Goal: Task Accomplishment & Management: Use online tool/utility

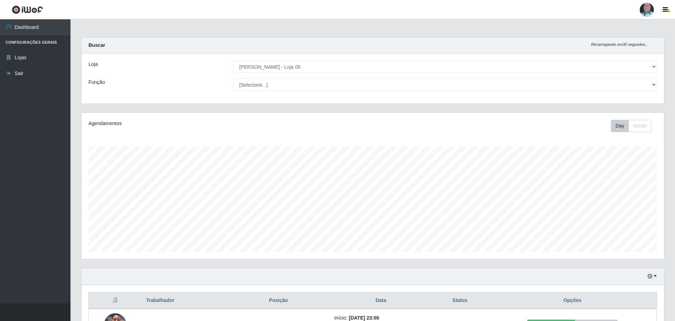
select select "252"
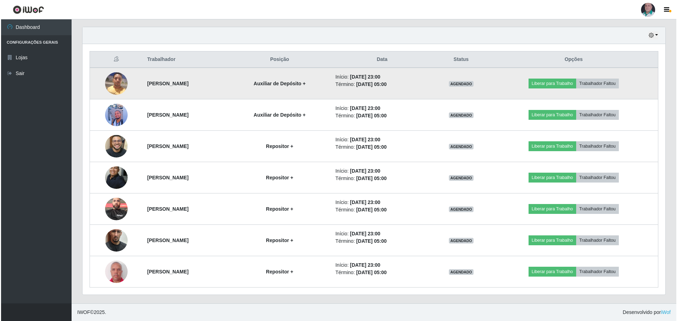
scroll to position [146, 583]
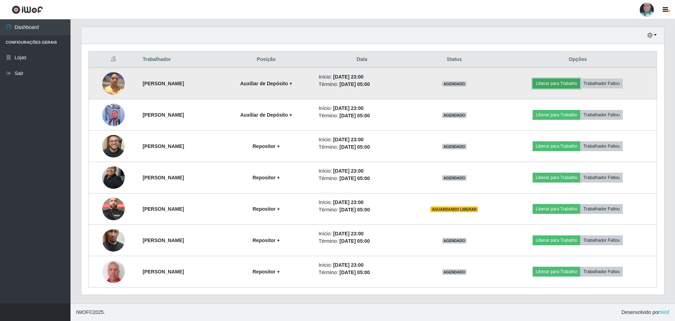
click at [568, 83] on button "Liberar para Trabalho" at bounding box center [557, 84] width 48 height 10
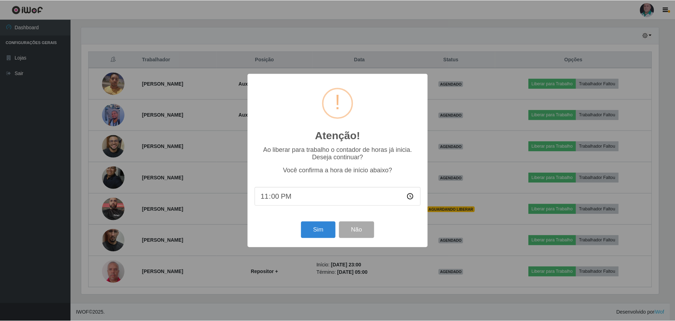
scroll to position [146, 579]
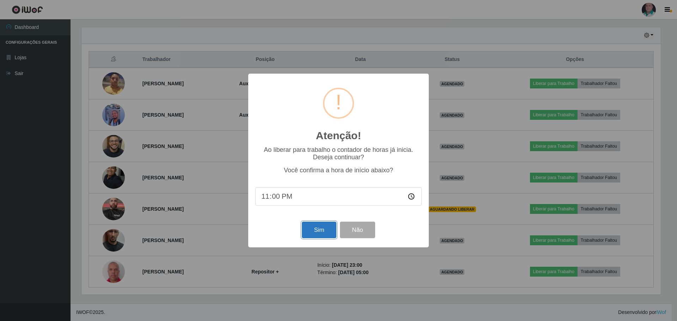
click at [325, 229] on button "Sim" at bounding box center [319, 230] width 34 height 17
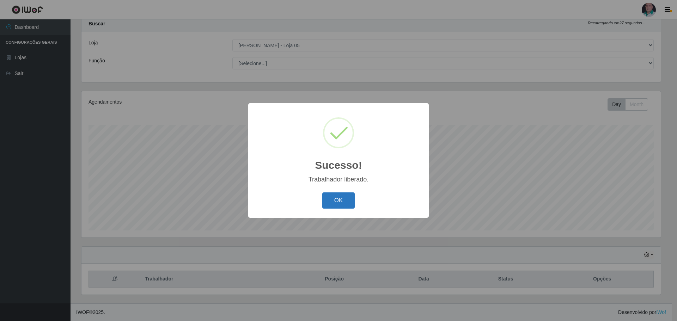
click at [343, 197] on button "OK" at bounding box center [338, 200] width 33 height 17
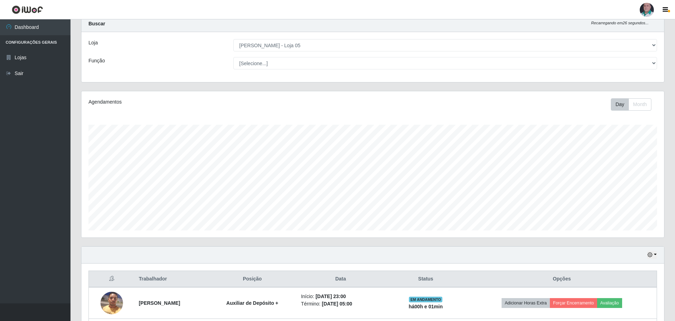
scroll to position [198, 0]
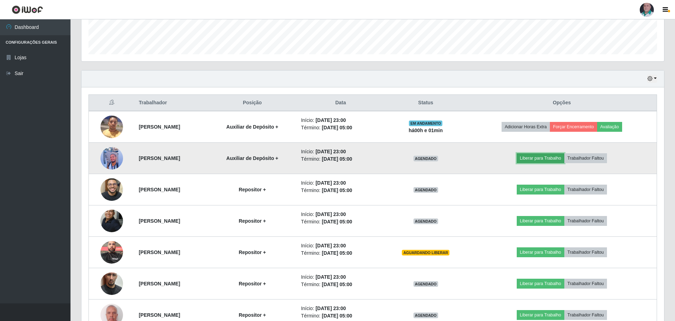
click at [546, 158] on button "Liberar para Trabalho" at bounding box center [541, 158] width 48 height 10
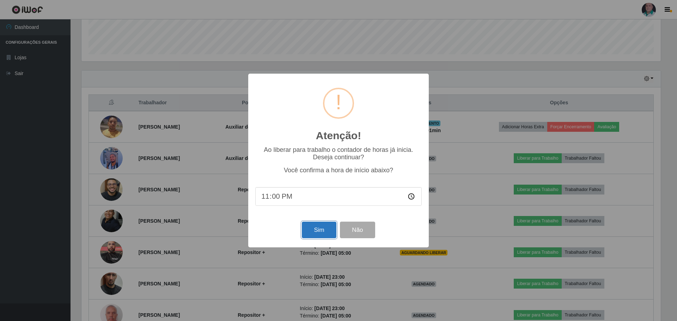
click at [314, 230] on button "Sim" at bounding box center [319, 230] width 34 height 17
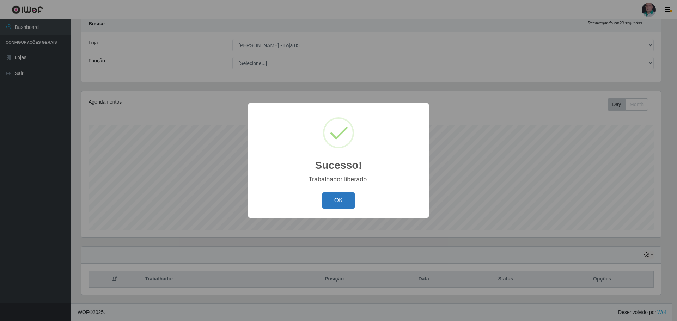
click at [349, 195] on button "OK" at bounding box center [338, 200] width 33 height 17
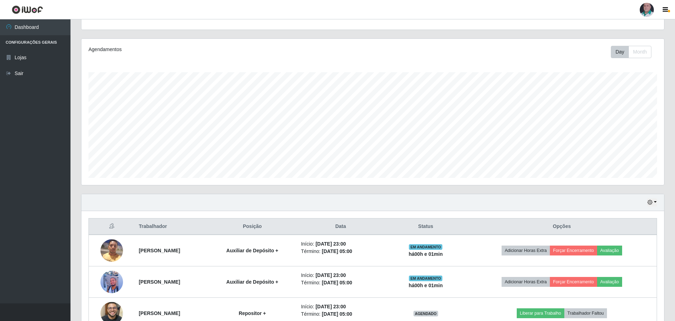
scroll to position [198, 0]
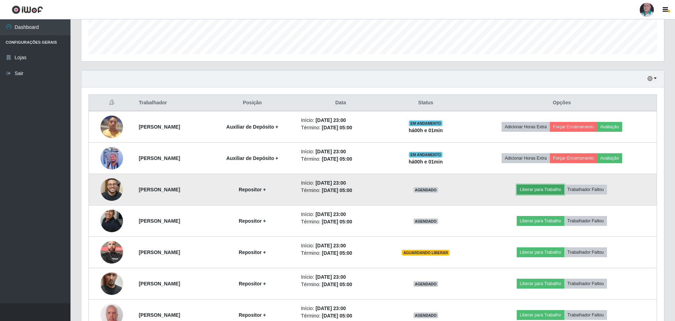
click at [550, 191] on button "Liberar para Trabalho" at bounding box center [541, 190] width 48 height 10
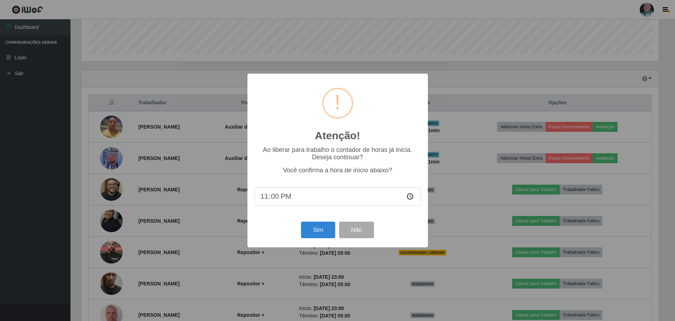
scroll to position [146, 579]
click at [316, 226] on button "Sim" at bounding box center [319, 230] width 34 height 17
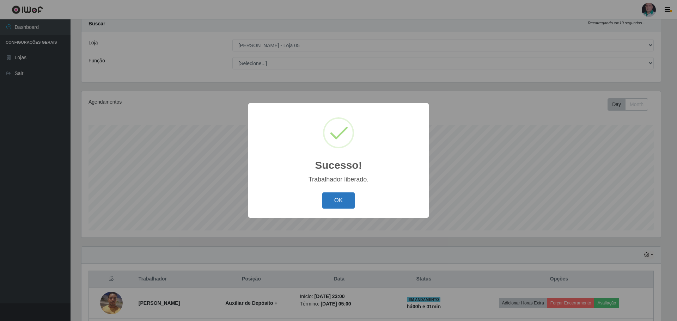
click at [338, 196] on button "OK" at bounding box center [338, 200] width 33 height 17
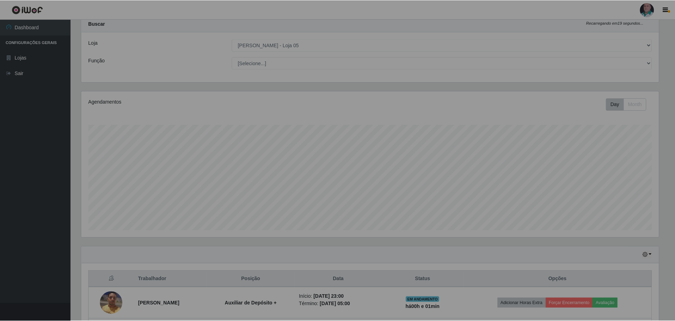
scroll to position [0, 0]
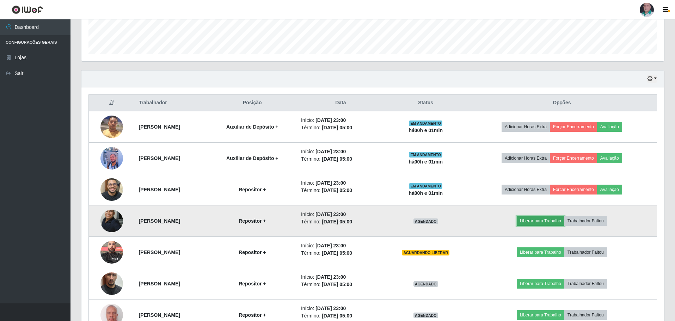
click at [538, 220] on button "Liberar para Trabalho" at bounding box center [541, 221] width 48 height 10
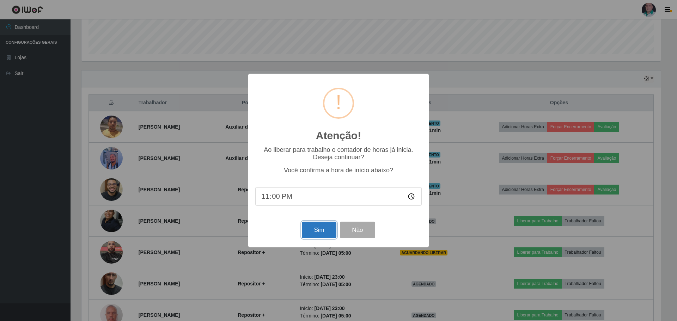
click at [330, 232] on button "Sim" at bounding box center [319, 230] width 34 height 17
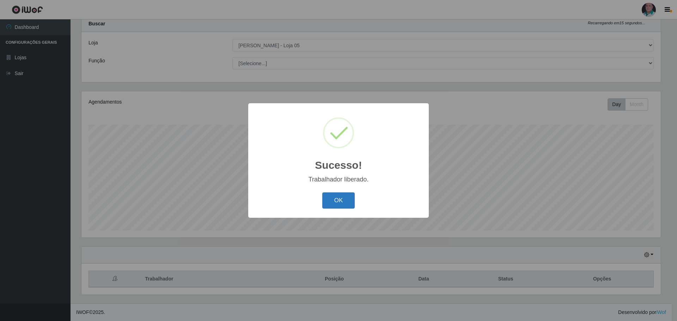
click at [329, 206] on button "OK" at bounding box center [338, 200] width 33 height 17
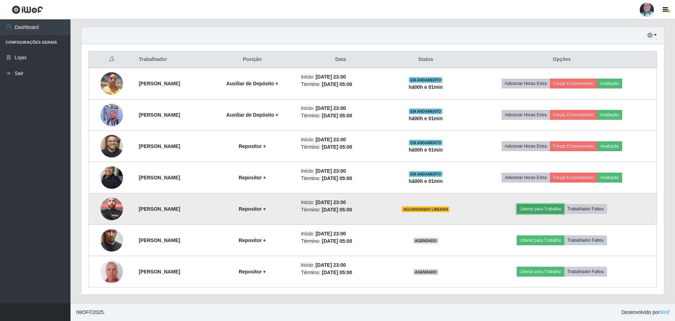
click at [547, 209] on button "Liberar para Trabalho" at bounding box center [541, 209] width 48 height 10
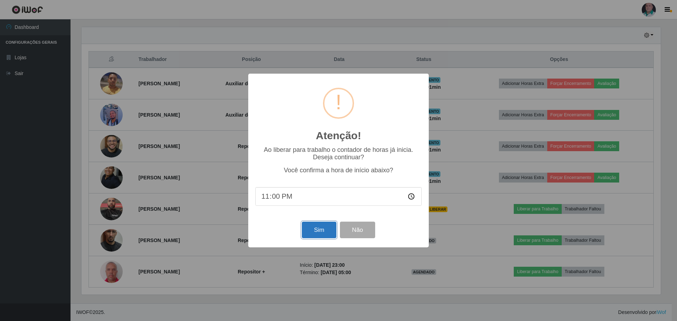
click at [329, 230] on button "Sim" at bounding box center [319, 230] width 34 height 17
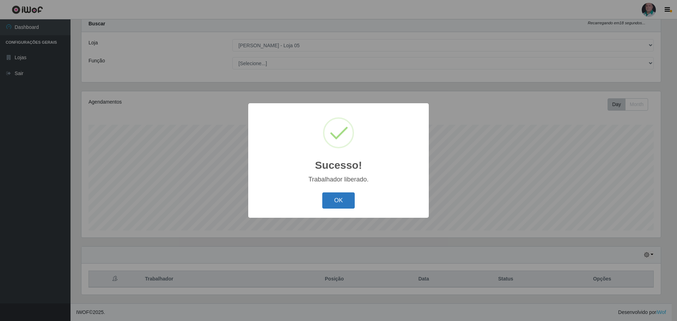
click at [337, 206] on button "OK" at bounding box center [338, 200] width 33 height 17
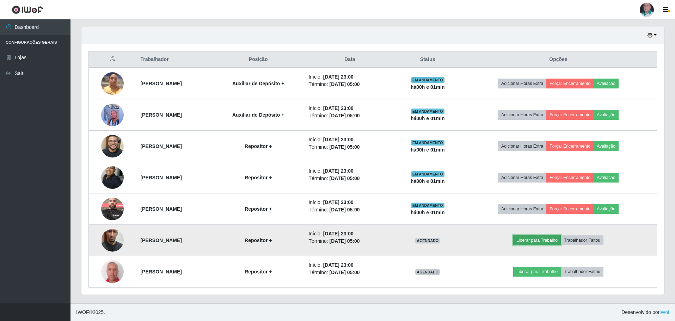
click at [550, 239] on button "Liberar para Trabalho" at bounding box center [537, 240] width 48 height 10
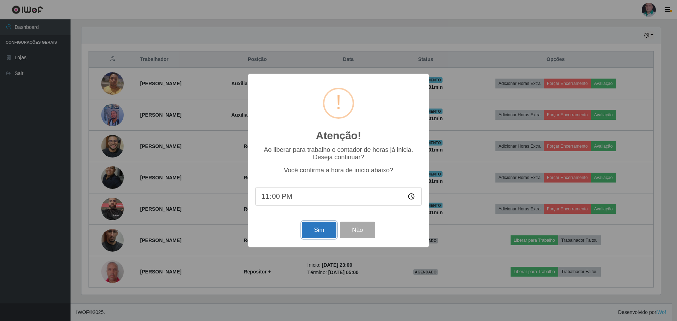
click at [316, 233] on button "Sim" at bounding box center [319, 230] width 34 height 17
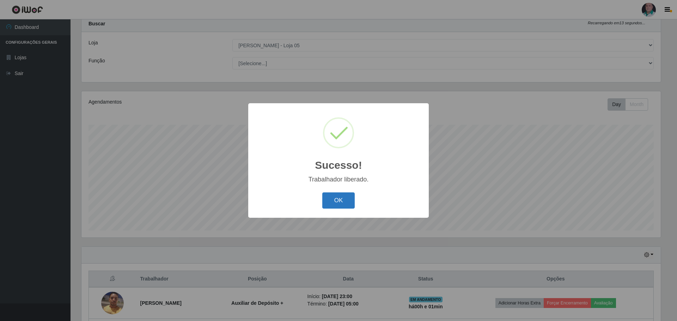
click at [340, 202] on button "OK" at bounding box center [338, 200] width 33 height 17
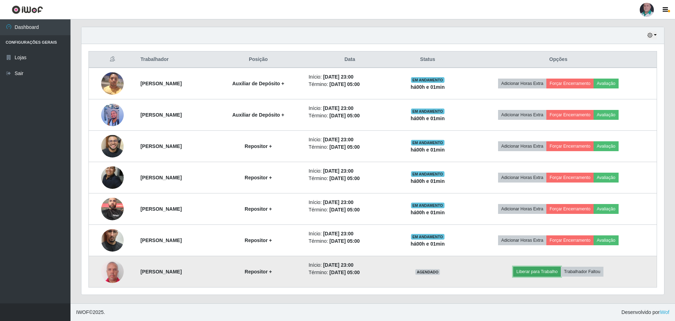
click at [549, 273] on button "Liberar para Trabalho" at bounding box center [537, 272] width 48 height 10
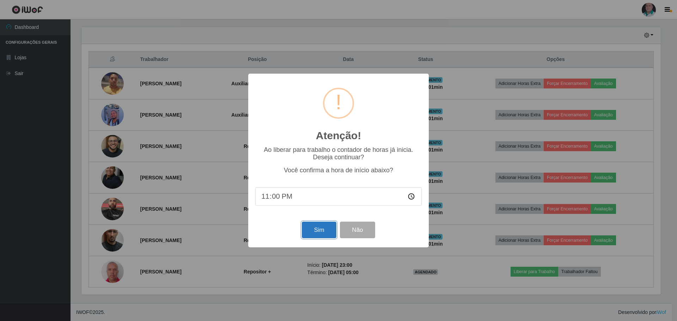
click at [319, 234] on button "Sim" at bounding box center [319, 230] width 34 height 17
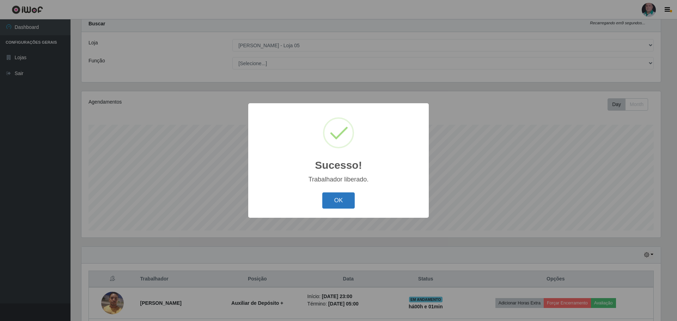
click at [342, 202] on button "OK" at bounding box center [338, 200] width 33 height 17
